Goal: Task Accomplishment & Management: Manage account settings

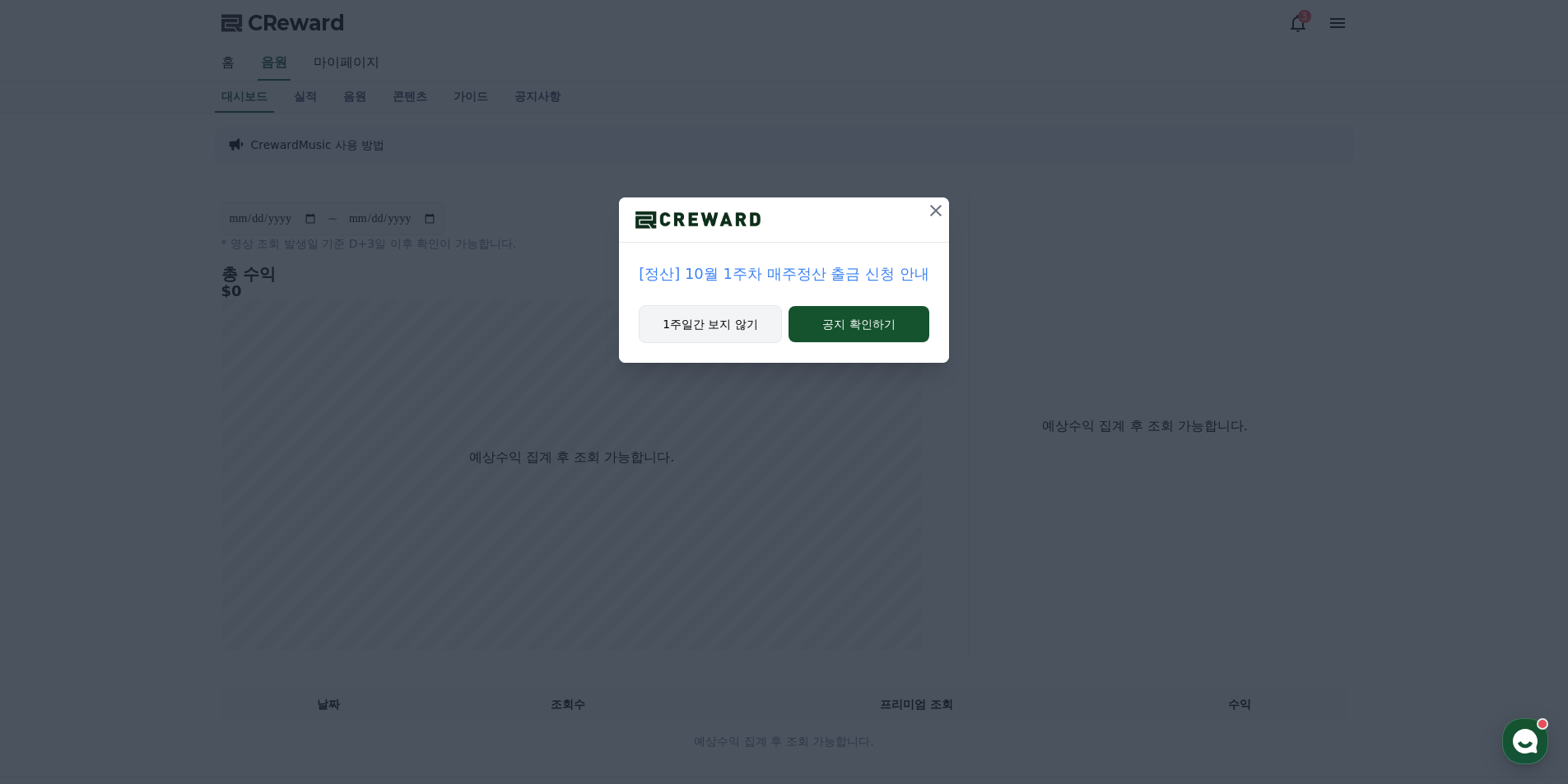
click at [724, 327] on button "1주일간 보지 않기" at bounding box center [710, 324] width 143 height 38
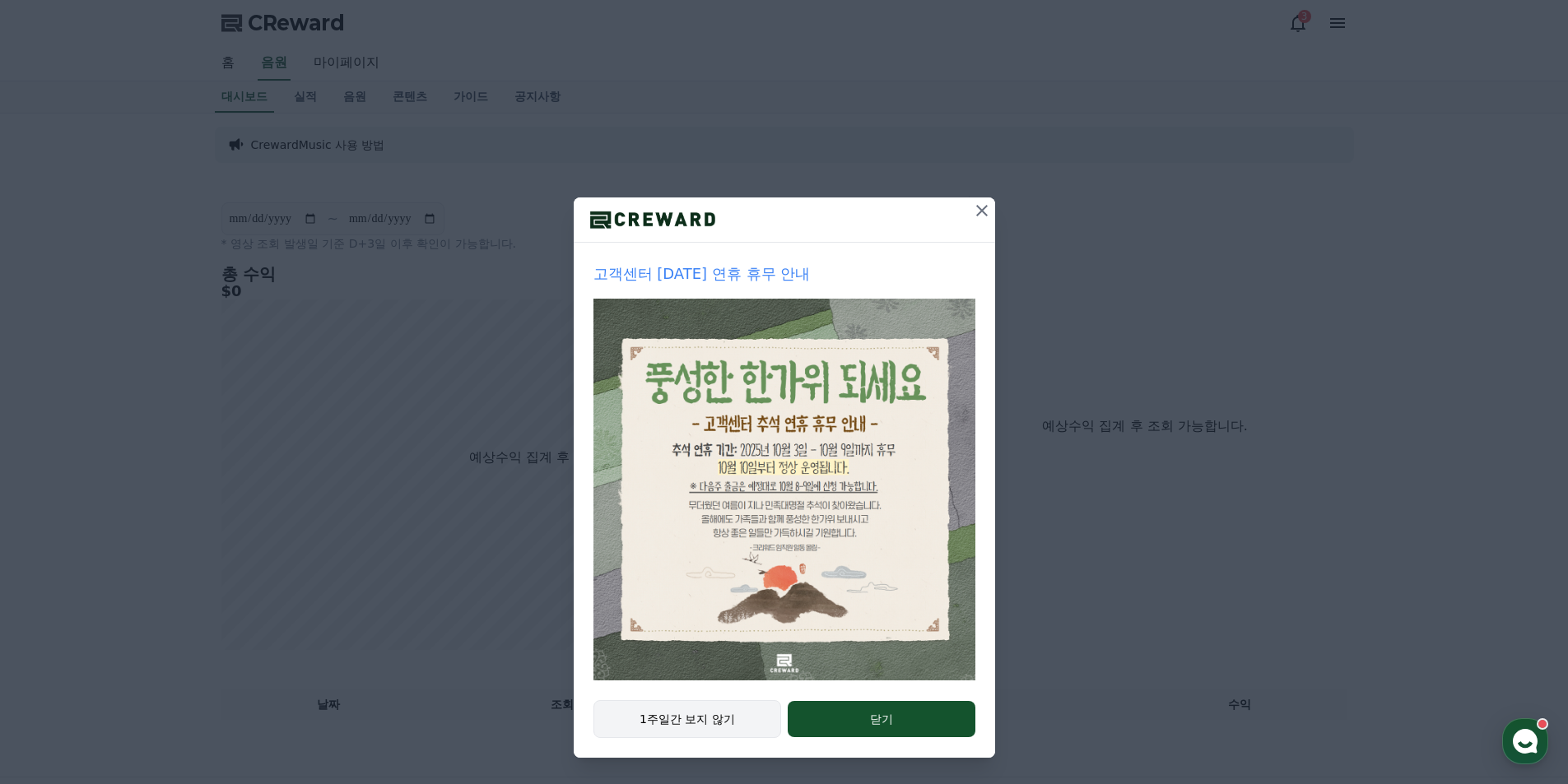
click at [703, 718] on button "1주일간 보지 않기" at bounding box center [688, 719] width 188 height 38
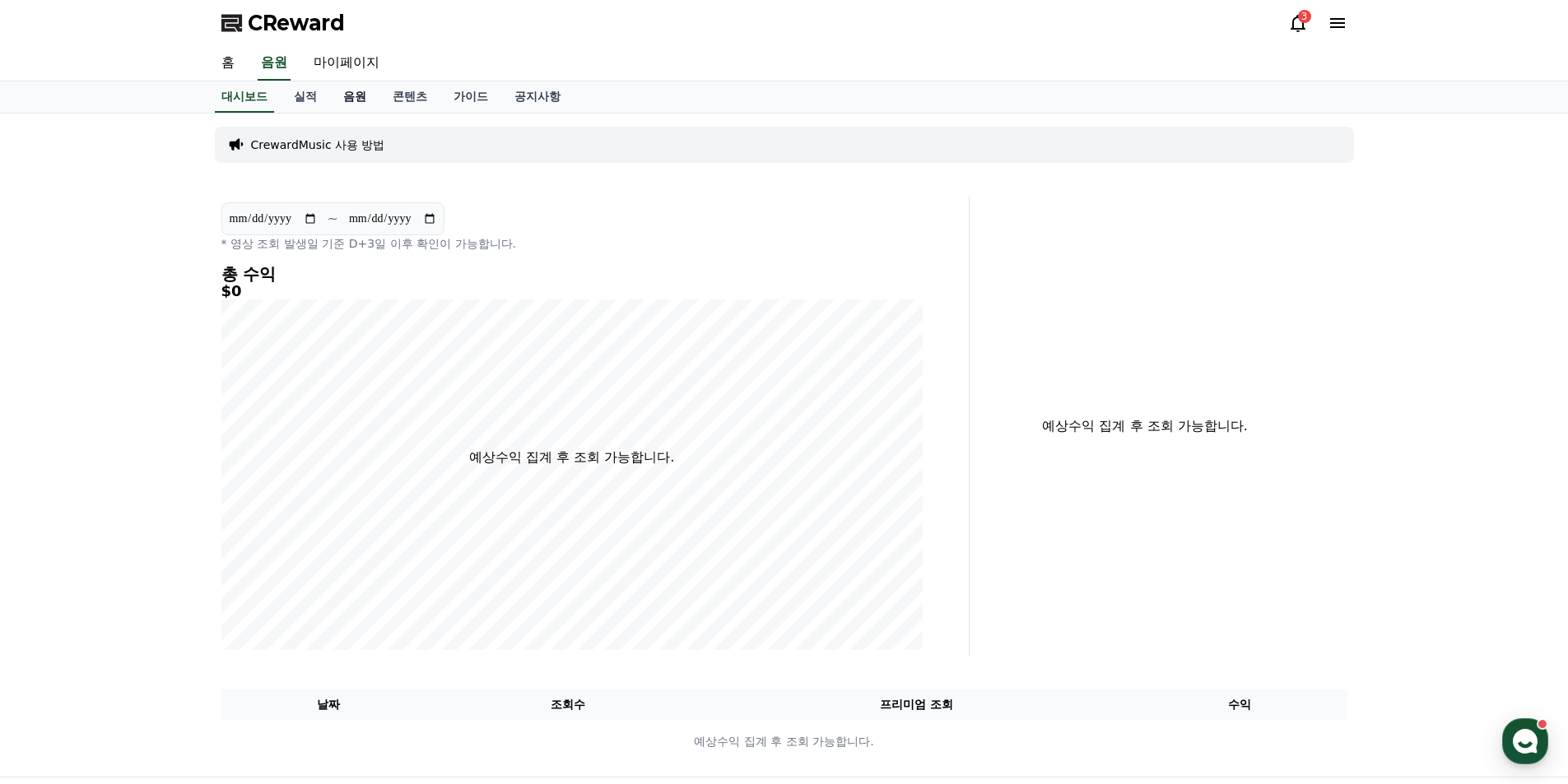
click at [356, 100] on link "음원" at bounding box center [354, 97] width 49 height 32
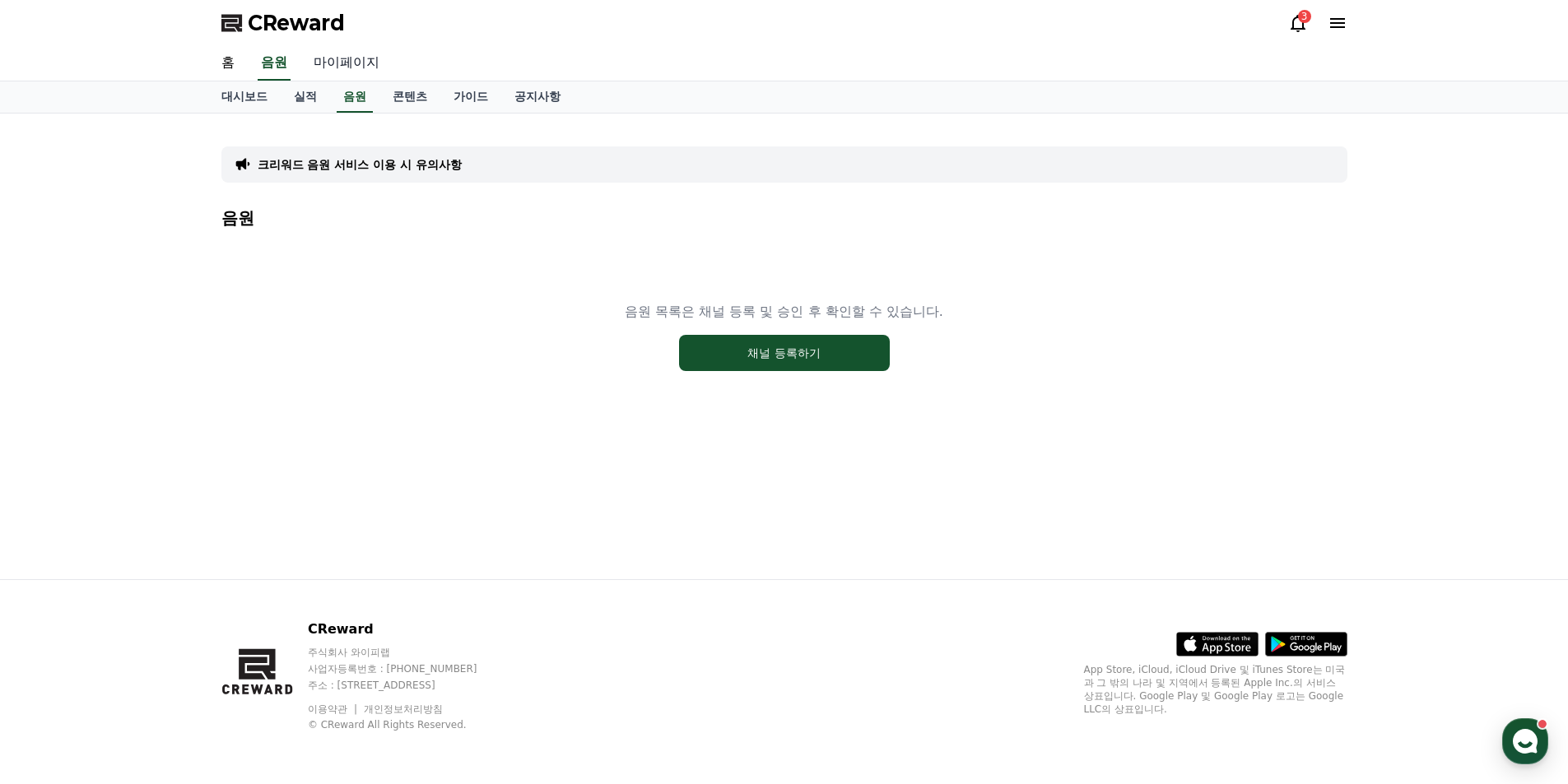
click at [351, 64] on link "마이페이지" at bounding box center [346, 62] width 92 height 34
select select "**********"
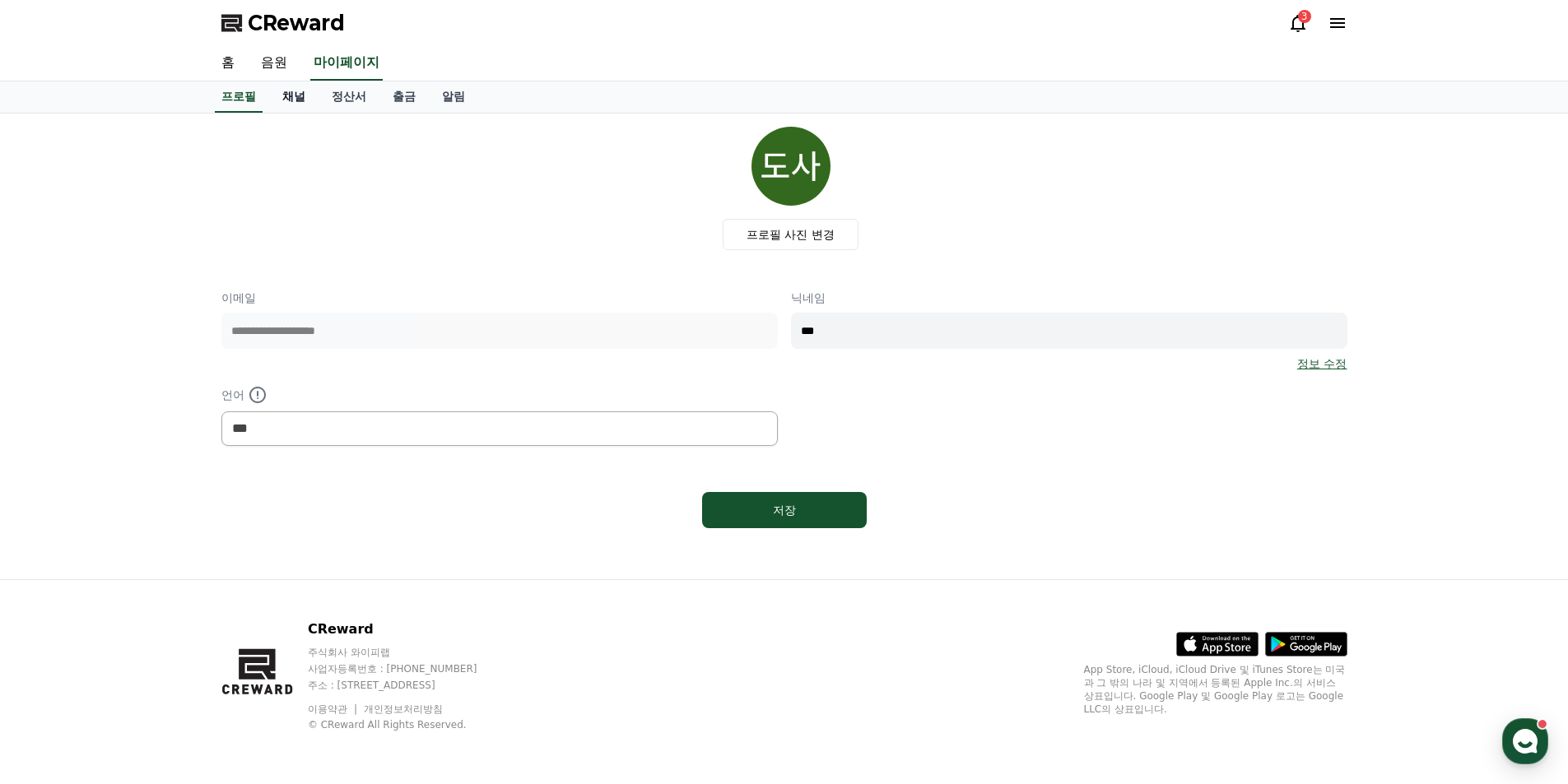
click at [298, 98] on link "채널" at bounding box center [293, 97] width 49 height 32
